Goal: Information Seeking & Learning: Find specific page/section

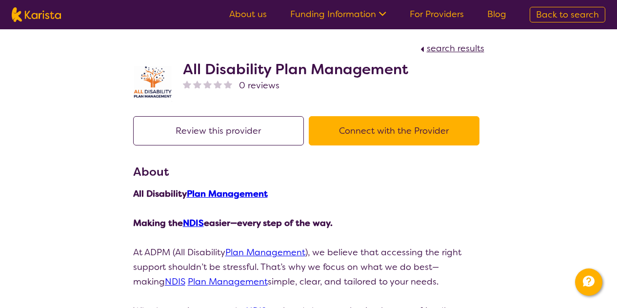
scroll to position [244, 0]
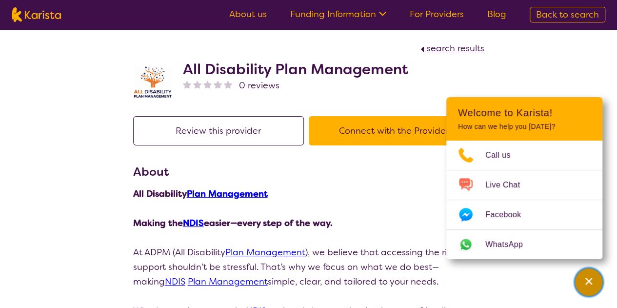
click at [591, 283] on icon "Channel Menu" at bounding box center [589, 281] width 10 height 10
click at [584, 281] on div "Channel Menu" at bounding box center [589, 281] width 20 height 21
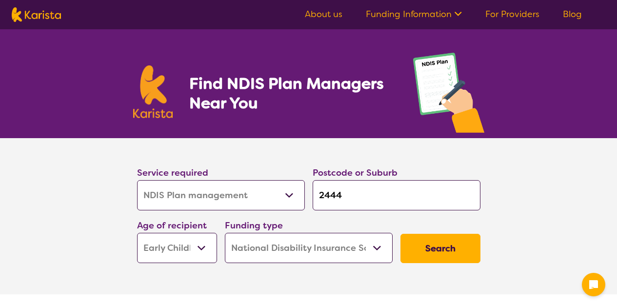
select select "NDIS Plan management"
select select "EC"
select select "NDIS"
select select "NDIS Plan management"
select select "EC"
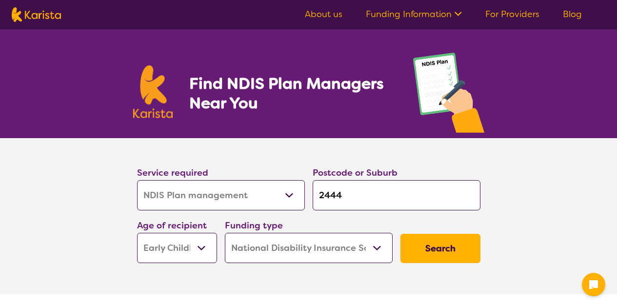
select select "NDIS"
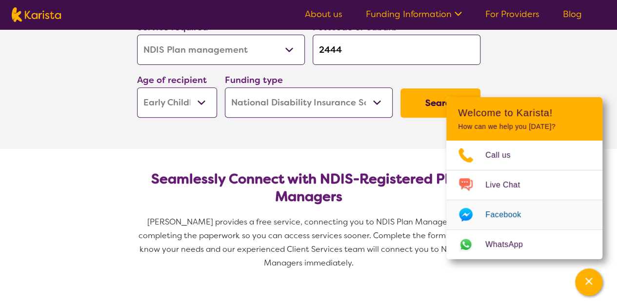
scroll to position [98, 0]
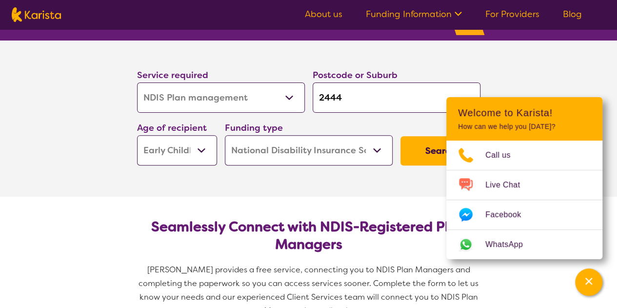
click at [415, 160] on button "Search" at bounding box center [441, 150] width 80 height 29
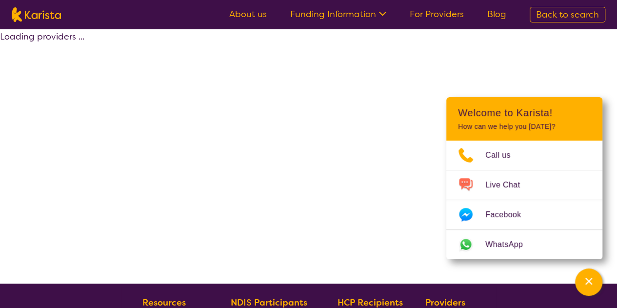
select select "by_score"
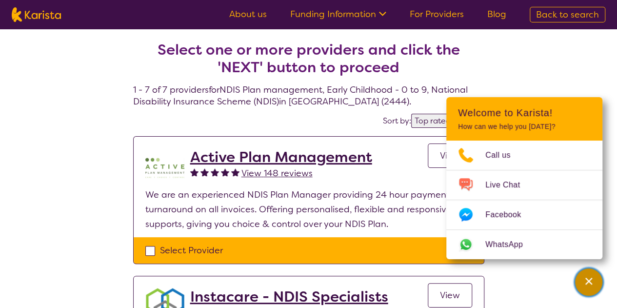
click at [591, 283] on icon "Channel Menu" at bounding box center [589, 281] width 7 height 7
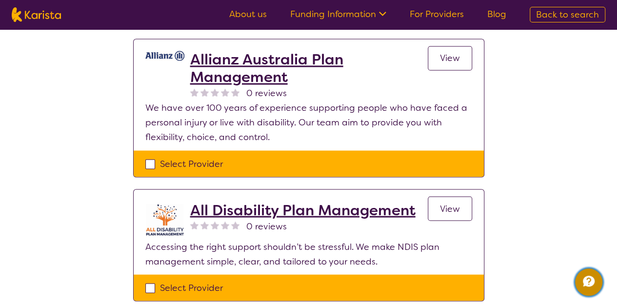
scroll to position [878, 0]
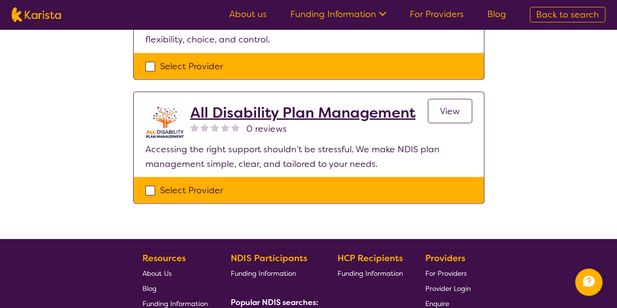
click at [326, 107] on h2 "All Disability Plan Management" at bounding box center [302, 112] width 225 height 18
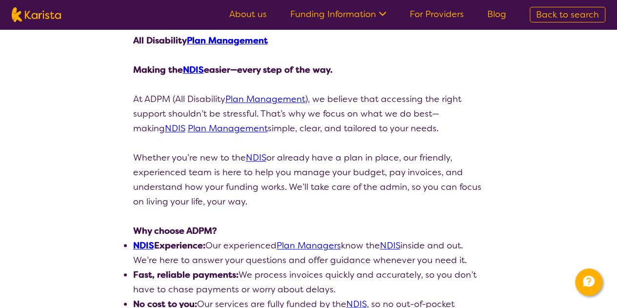
scroll to position [146, 0]
